Goal: Navigation & Orientation: Find specific page/section

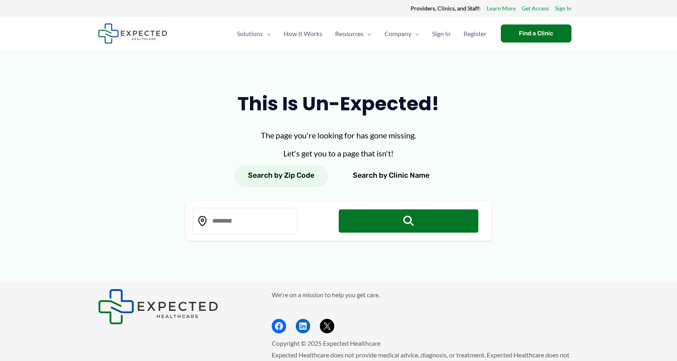
type input "*****"
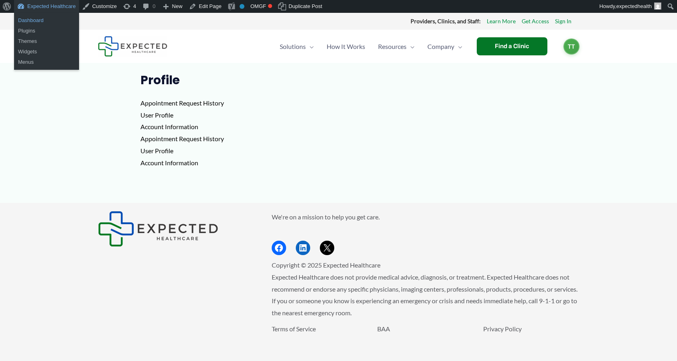
click at [49, 18] on link "Dashboard" at bounding box center [46, 20] width 65 height 10
